Goal: Transaction & Acquisition: Subscribe to service/newsletter

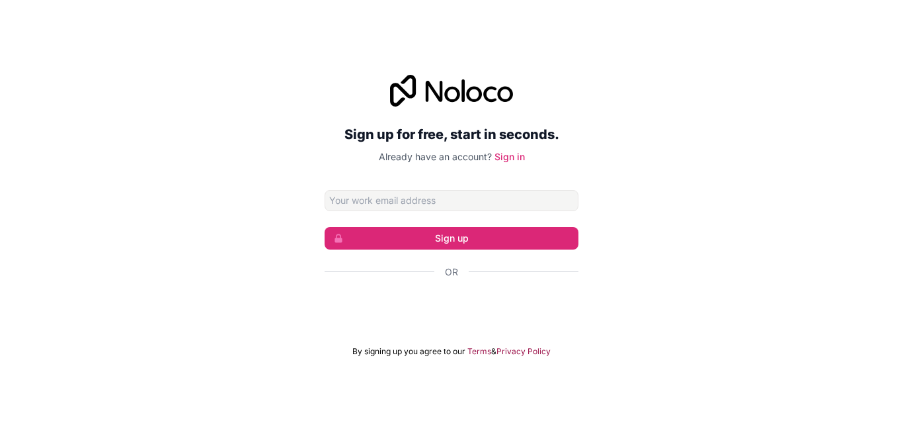
type input "[EMAIL_ADDRESS][DOMAIN_NAME]"
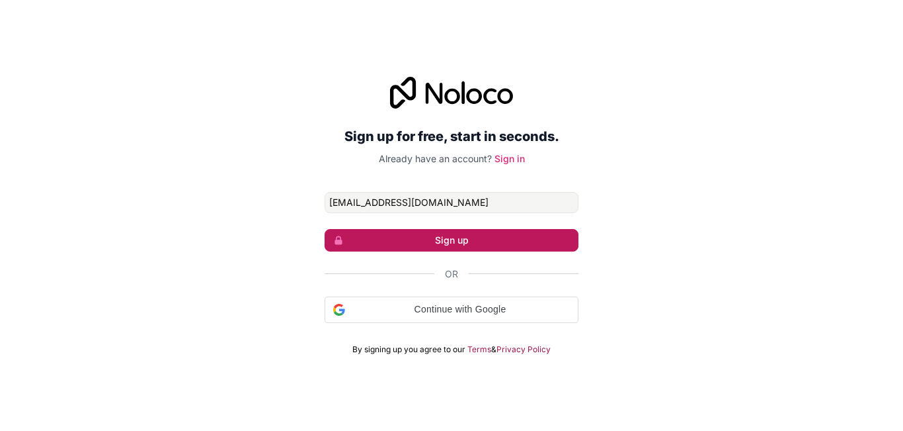
click at [450, 241] on button "Sign up" at bounding box center [452, 240] width 254 height 22
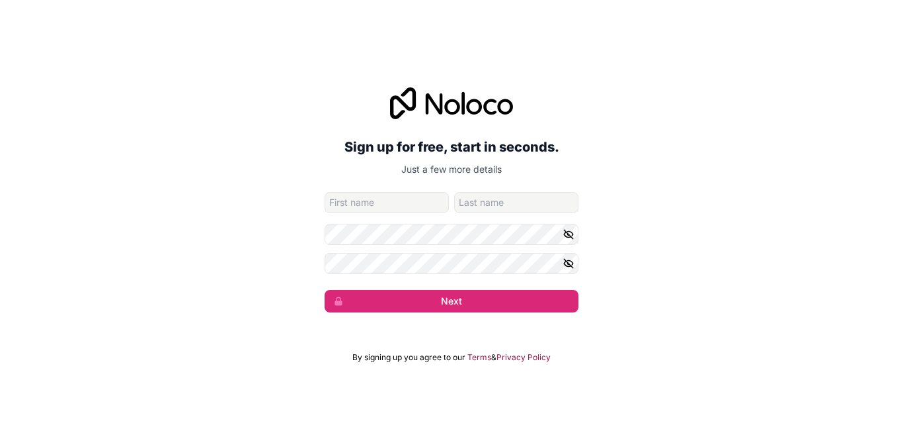
click at [340, 157] on h2 "Sign up for free, start in seconds." at bounding box center [452, 147] width 254 height 24
click at [361, 202] on input "given-name" at bounding box center [387, 202] width 124 height 21
type input "Asilbek"
click at [456, 206] on input "family-name" at bounding box center [516, 202] width 124 height 21
type input "Vaxobov"
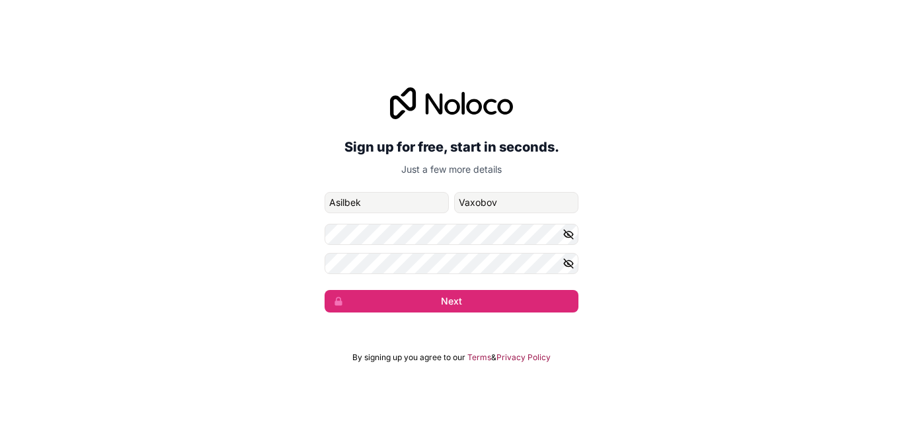
click at [506, 248] on form "[EMAIL_ADDRESS][DOMAIN_NAME] [PERSON_NAME] Next" at bounding box center [452, 252] width 254 height 120
click at [569, 231] on icon "button" at bounding box center [569, 234] width 12 height 12
click at [186, 208] on div "Sign up for free, start in seconds. Just a few more details [EMAIL_ADDRESS][DOM…" at bounding box center [451, 200] width 903 height 262
click at [245, 253] on div "Sign up for free, start in seconds. Just a few more details [EMAIL_ADDRESS][DOM…" at bounding box center [451, 200] width 903 height 262
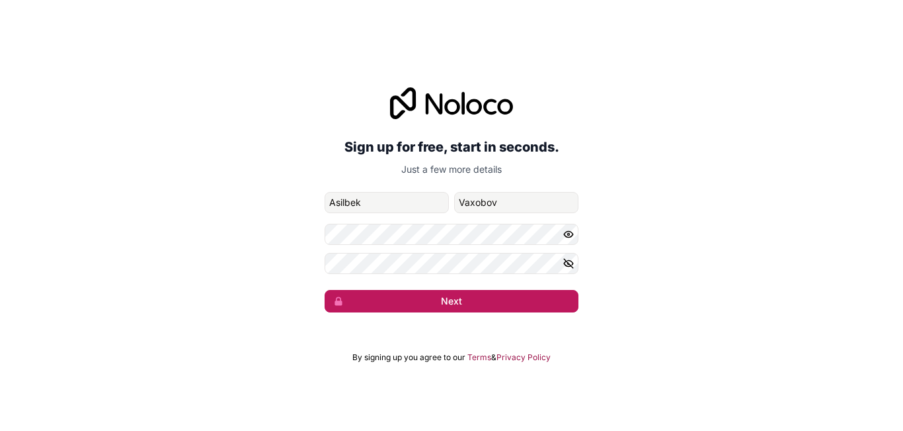
click at [431, 297] on button "Next" at bounding box center [452, 301] width 254 height 22
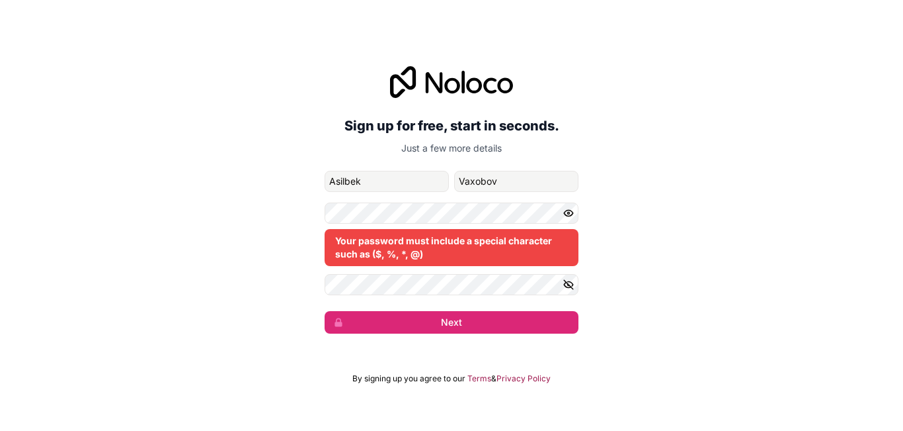
click at [570, 284] on icon "button" at bounding box center [569, 284] width 12 height 12
click at [428, 270] on form "[EMAIL_ADDRESS][DOMAIN_NAME] [PERSON_NAME] Your password must include a special…" at bounding box center [452, 252] width 254 height 163
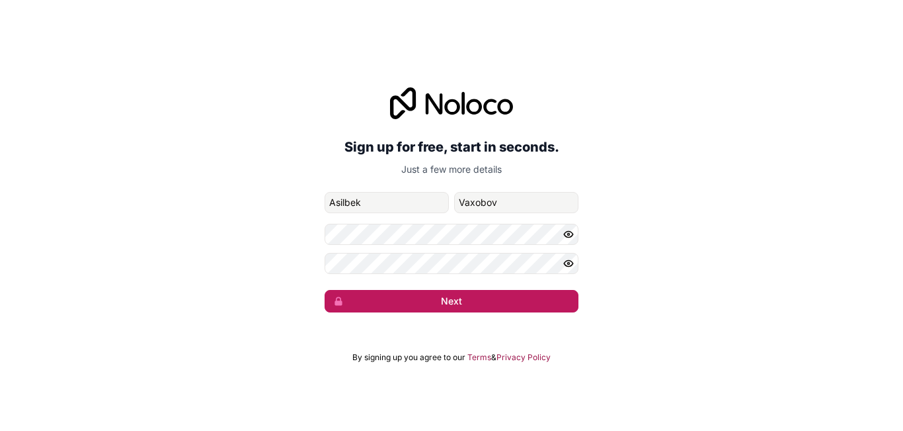
click at [436, 309] on button "Next" at bounding box center [452, 301] width 254 height 22
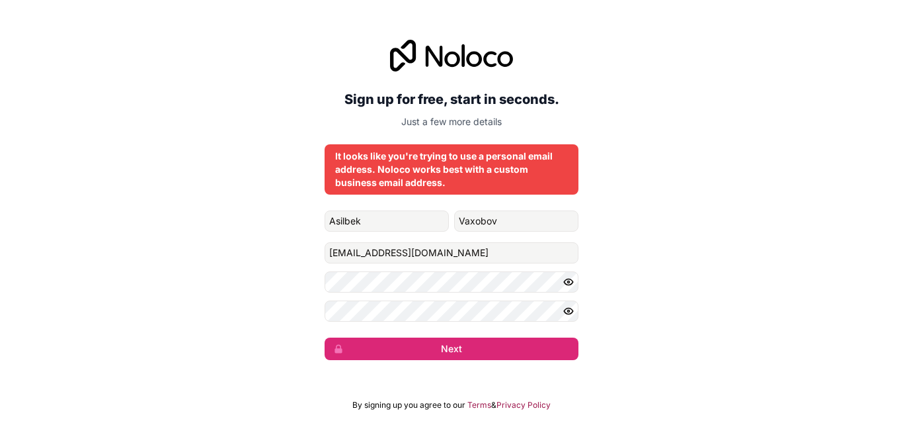
click at [516, 155] on div "It looks like you're trying to use a personal email address. Noloco works best …" at bounding box center [451, 169] width 233 height 40
click at [462, 189] on div "It looks like you're trying to use a personal email address. Noloco works best …" at bounding box center [452, 169] width 254 height 50
drag, startPoint x: 466, startPoint y: 163, endPoint x: 522, endPoint y: 169, distance: 55.8
click at [487, 163] on div "It looks like you're trying to use a personal email address. Noloco works best …" at bounding box center [451, 169] width 233 height 40
click at [505, 249] on input "[EMAIL_ADDRESS][DOMAIN_NAME]" at bounding box center [452, 252] width 254 height 21
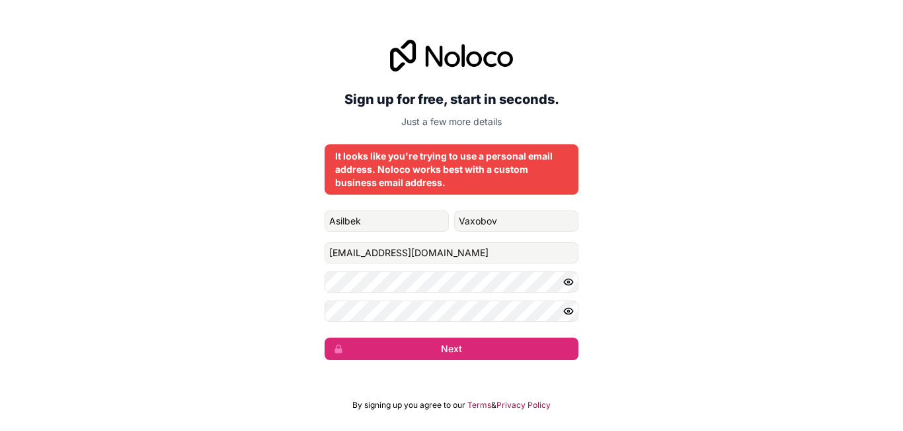
click at [557, 335] on form "[PERSON_NAME] [EMAIL_ADDRESS][DOMAIN_NAME] Next" at bounding box center [452, 284] width 254 height 149
